Goal: Communication & Community: Answer question/provide support

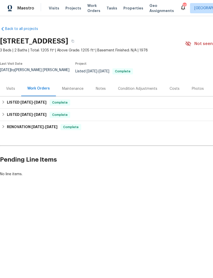
click at [7, 93] on div "Visits" at bounding box center [10, 88] width 21 height 15
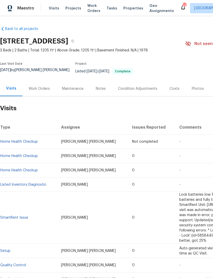
click at [72, 89] on div "Maintenance" at bounding box center [72, 88] width 21 height 5
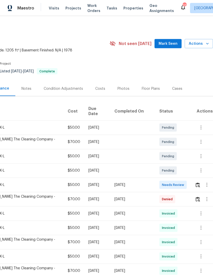
scroll to position [0, 76]
click at [174, 182] on span "Needs Review" at bounding box center [174, 184] width 24 height 5
click at [172, 182] on span "Needs Review" at bounding box center [174, 184] width 24 height 5
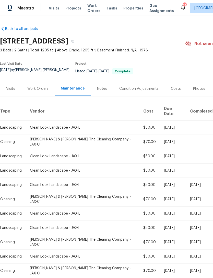
scroll to position [0, 0]
click at [147, 178] on td "$50.00" at bounding box center [149, 185] width 21 height 14
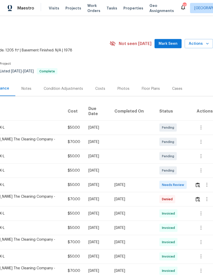
scroll to position [0, 76]
click at [175, 182] on span "Needs Review" at bounding box center [174, 184] width 24 height 5
click at [198, 182] on img "button" at bounding box center [198, 184] width 4 height 5
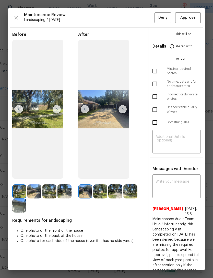
click at [123, 113] on img at bounding box center [123, 109] width 8 height 8
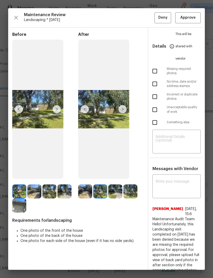
click at [119, 113] on img at bounding box center [123, 109] width 8 height 8
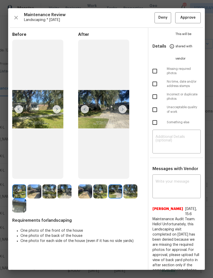
click at [122, 113] on img at bounding box center [123, 109] width 8 height 8
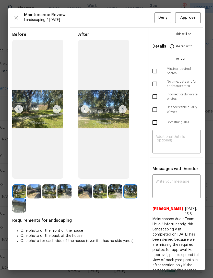
click at [123, 113] on img at bounding box center [123, 109] width 8 height 8
click at [122, 113] on img at bounding box center [123, 109] width 8 height 8
click at [56, 113] on img at bounding box center [57, 109] width 8 height 8
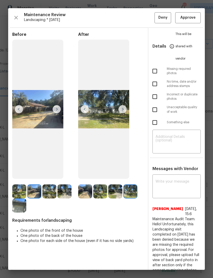
scroll to position [0, 0]
click at [16, 17] on icon "button" at bounding box center [16, 18] width 4 height 4
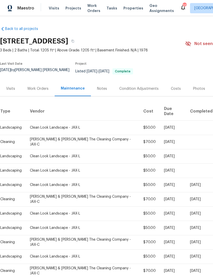
click at [43, 91] on div "Work Orders" at bounding box center [37, 88] width 21 height 5
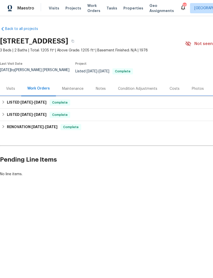
click at [28, 106] on h6 "LISTED 9/2/25 - 9/5/25" at bounding box center [27, 102] width 40 height 6
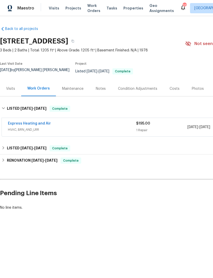
click at [85, 127] on div "Express Heating and Air" at bounding box center [72, 124] width 128 height 6
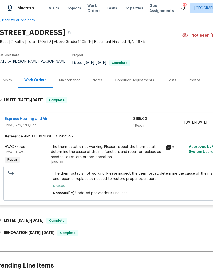
scroll to position [8, 3]
click at [168, 148] on icon at bounding box center [168, 147] width 5 height 5
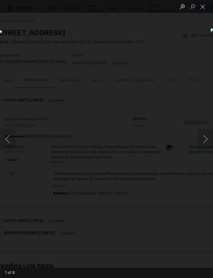
click at [206, 142] on button "Next image" at bounding box center [205, 139] width 15 height 20
click at [203, 148] on button "Next image" at bounding box center [205, 139] width 15 height 20
click at [206, 139] on button "Next image" at bounding box center [205, 139] width 15 height 20
click at [166, 142] on img "Lightbox" at bounding box center [82, 138] width 167 height 217
click at [202, 138] on button "Next image" at bounding box center [205, 139] width 15 height 20
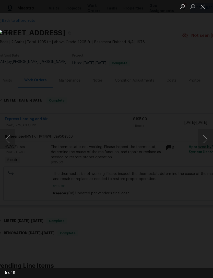
click at [203, 140] on button "Next image" at bounding box center [205, 139] width 15 height 20
click at [205, 141] on button "Next image" at bounding box center [205, 139] width 15 height 20
click at [205, 143] on button "Next image" at bounding box center [205, 139] width 15 height 20
click at [200, 139] on button "Next image" at bounding box center [205, 139] width 15 height 20
click at [200, 140] on button "Next image" at bounding box center [205, 139] width 15 height 20
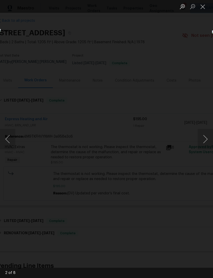
click at [202, 6] on button "Close lightbox" at bounding box center [203, 6] width 10 height 9
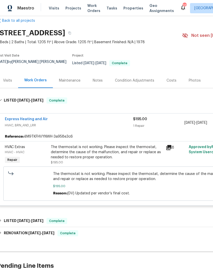
click at [70, 121] on div "Express Heating and Air" at bounding box center [69, 120] width 128 height 6
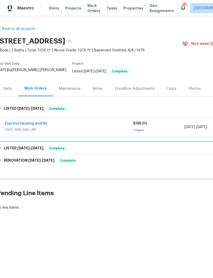
click at [77, 150] on div "LISTED 5/28/25 - 6/3/25 Complete" at bounding box center [141, 148] width 286 height 6
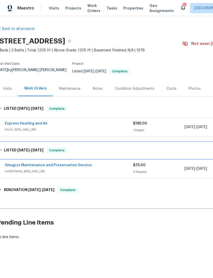
click at [82, 155] on div "LISTED 5/28/25 - 6/3/25 Complete" at bounding box center [141, 150] width 289 height 16
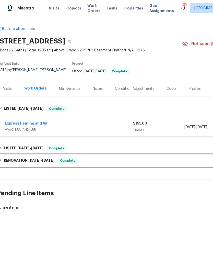
click at [90, 164] on div "RENOVATION 3/3/25 - 3/7/25 Complete" at bounding box center [141, 160] width 286 height 6
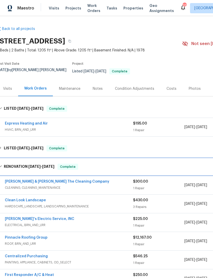
click at [91, 168] on div "RENOVATION 3/3/25 - 3/7/25 Complete" at bounding box center [141, 167] width 286 height 6
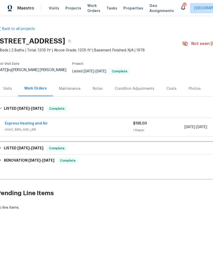
click at [92, 149] on div "LISTED 5/28/25 - 6/3/25 Complete" at bounding box center [141, 148] width 286 height 6
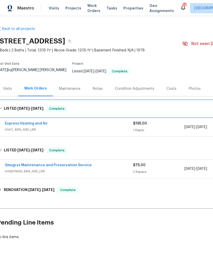
click at [89, 108] on div "LISTED 9/2/25 - 9/5/25 Complete" at bounding box center [141, 109] width 286 height 6
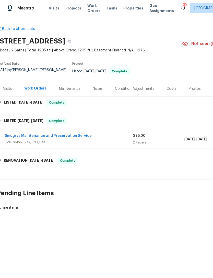
click at [87, 124] on div "LISTED 5/28/25 - 6/3/25 Complete" at bounding box center [141, 121] width 286 height 6
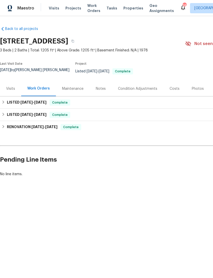
click at [77, 90] on div "Maintenance" at bounding box center [72, 88] width 21 height 5
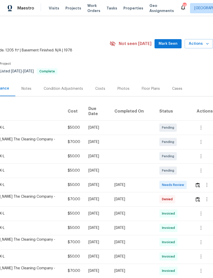
scroll to position [0, 76]
click at [136, 182] on div "[DATE]" at bounding box center [132, 184] width 37 height 5
click at [205, 184] on icon "button" at bounding box center [207, 185] width 6 height 6
click at [195, 184] on li "Message vendor" at bounding box center [191, 182] width 36 height 8
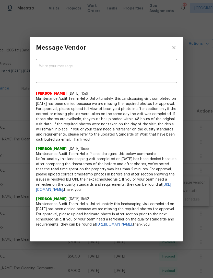
click at [101, 64] on textarea at bounding box center [106, 71] width 135 height 14
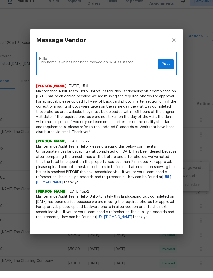
click at [144, 69] on textarea "Hello, This home lawn has not been mowed on 9/14 as stated" at bounding box center [97, 71] width 117 height 14
click at [144, 67] on textarea "Hello, This home lawn has not been mowed on 9/14 as stated" at bounding box center [97, 71] width 117 height 14
type textarea "Hello, This home lawn has not been mowed on 9/14 as stated"
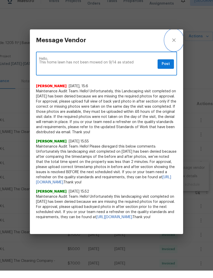
click at [176, 44] on icon "close" at bounding box center [174, 47] width 6 height 6
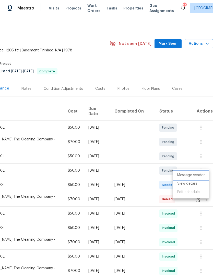
click at [190, 175] on li "Message vendor" at bounding box center [191, 175] width 36 height 8
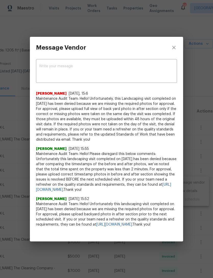
click at [73, 73] on textarea at bounding box center [106, 71] width 135 height 14
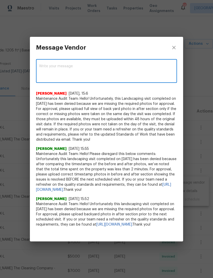
click at [55, 73] on textarea at bounding box center [106, 71] width 135 height 14
paste textarea "Hello, This home lawn has not been mowed on 9/14 as stated"
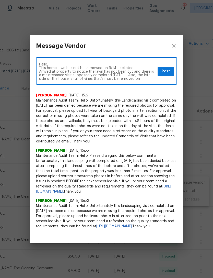
scroll to position [4, 0]
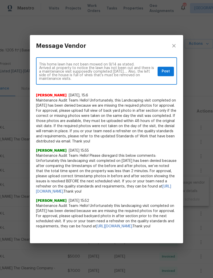
type textarea "Hello, This home lawn has not been mowed on 9/14 as stated. Arrived at property…"
click at [164, 75] on span "Post" at bounding box center [166, 71] width 8 height 6
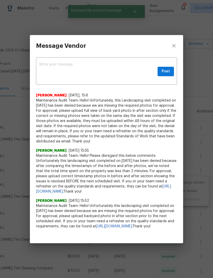
scroll to position [0, 0]
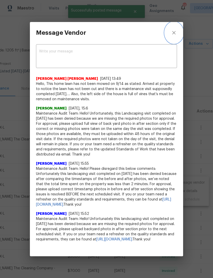
click at [176, 36] on icon "close" at bounding box center [174, 33] width 6 height 6
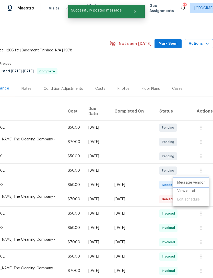
scroll to position [10, 0]
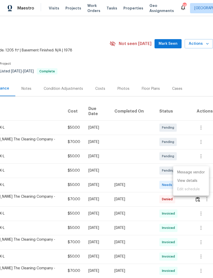
click at [34, 170] on div at bounding box center [106, 139] width 213 height 278
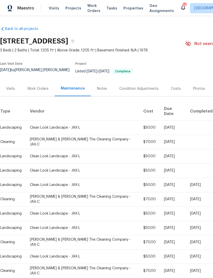
scroll to position [0, 0]
